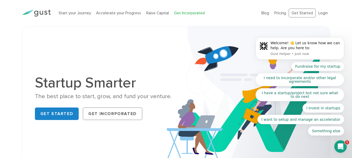
click at [184, 14] on link "Get Incorporated" at bounding box center [189, 13] width 31 height 5
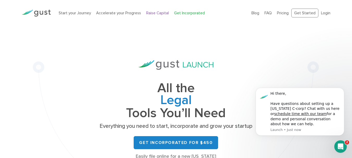
click at [149, 13] on link "Raise Capital" at bounding box center [157, 13] width 23 height 5
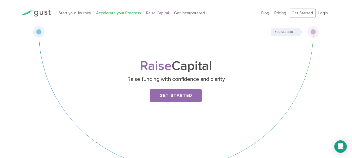
click at [134, 11] on link "Accelerate your Progress" at bounding box center [118, 13] width 45 height 5
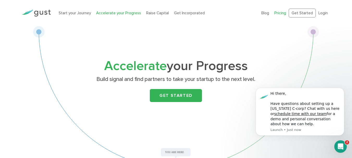
click at [280, 12] on link "Pricing" at bounding box center [280, 13] width 12 height 5
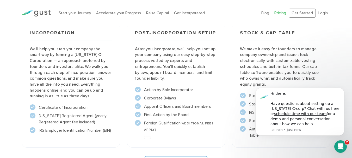
scroll to position [390, 0]
